Goal: Information Seeking & Learning: Learn about a topic

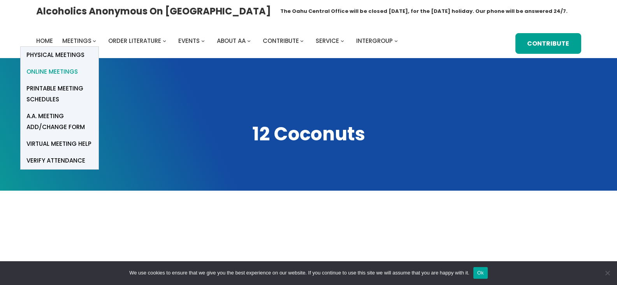
click at [68, 67] on span "Online Meetings" at bounding box center [51, 71] width 51 height 11
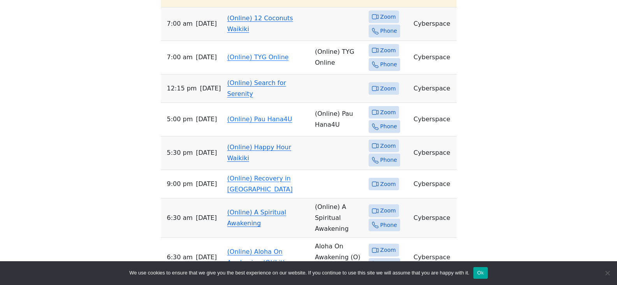
scroll to position [373, 0]
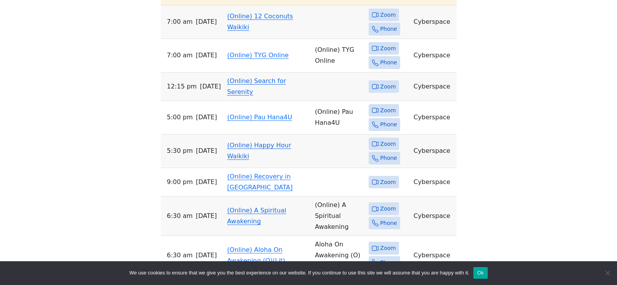
click at [381, 32] on td "Zoom Phone" at bounding box center [388, 21] width 45 height 33
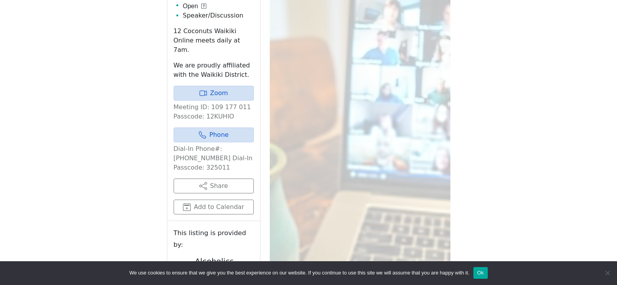
scroll to position [308, 0]
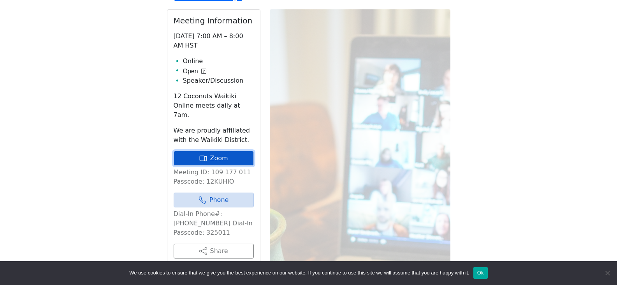
click at [227, 165] on link "Zoom" at bounding box center [214, 158] width 80 height 15
